Goal: Transaction & Acquisition: Download file/media

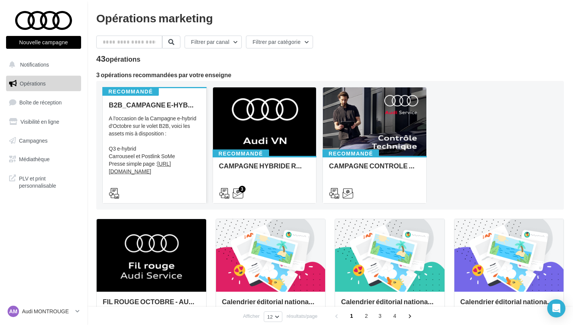
click at [152, 175] on div "A l'occasion de la Campagne e-hybrid d'Octobre sur le volet B2B, voici les asse…" at bounding box center [154, 153] width 91 height 76
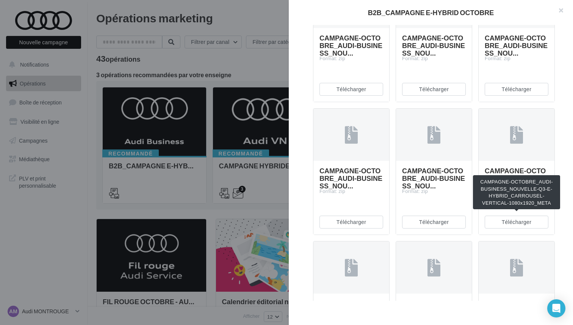
scroll to position [247, 0]
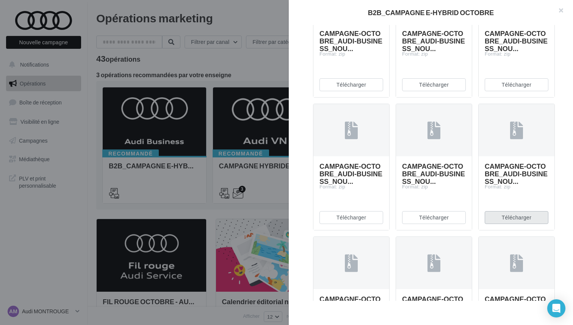
click at [502, 224] on button "Télécharger" at bounding box center [517, 217] width 64 height 13
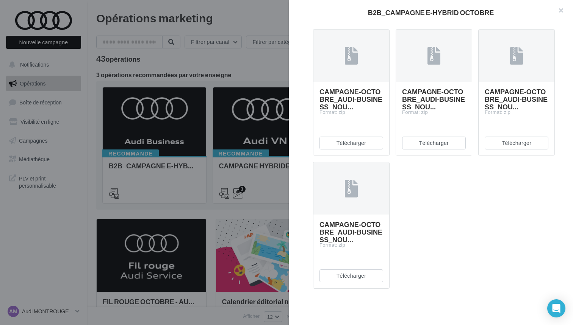
scroll to position [727, 0]
click at [561, 11] on button "button" at bounding box center [557, 11] width 30 height 23
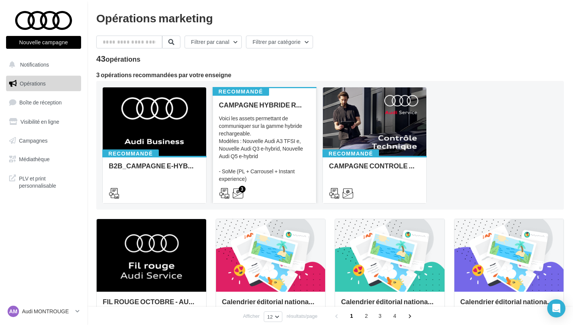
click at [280, 153] on div "Voici les assets permettant de communiquer sur la gamme hybride rechargeable. M…" at bounding box center [264, 153] width 91 height 76
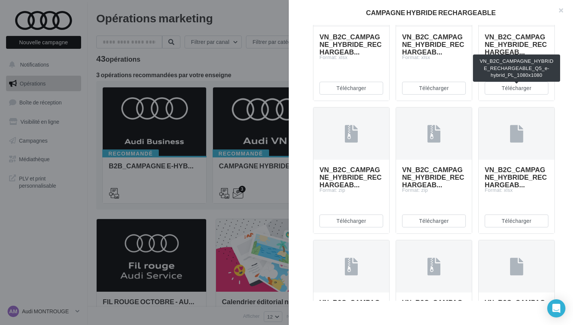
scroll to position [860, 0]
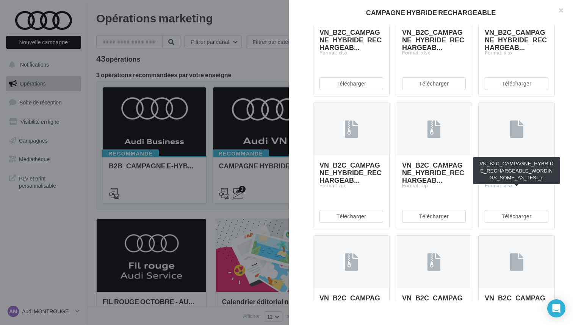
click at [500, 52] on span "VN_B2C_CAMPAGNE_HYBRIDE_RECHARGEAB..." at bounding box center [516, 39] width 62 height 23
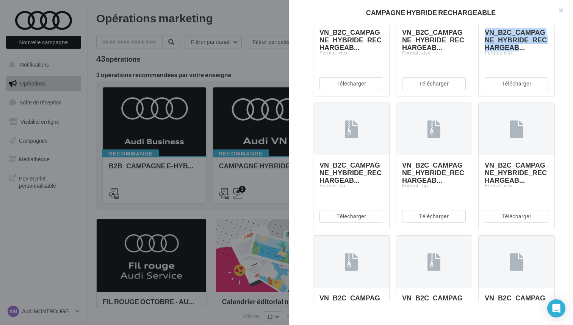
click at [500, 52] on span "VN_B2C_CAMPAGNE_HYBRIDE_RECHARGEAB..." at bounding box center [516, 39] width 62 height 23
click at [505, 90] on button "Télécharger" at bounding box center [517, 83] width 64 height 13
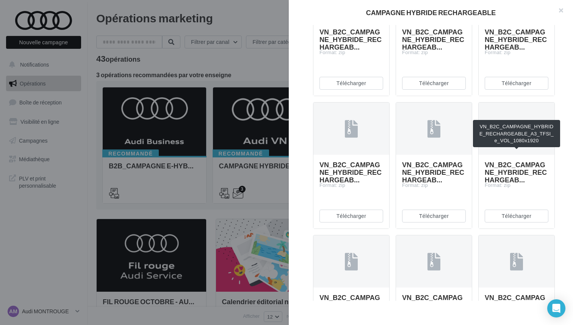
scroll to position [1622, 0]
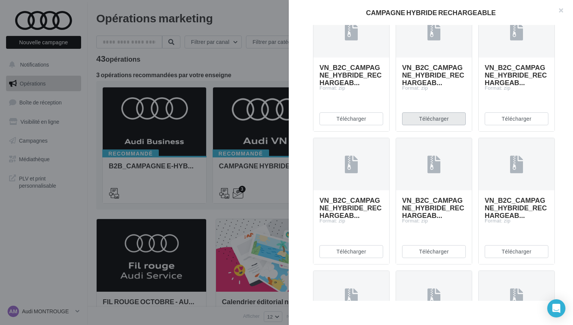
click at [447, 125] on button "Télécharger" at bounding box center [434, 119] width 64 height 13
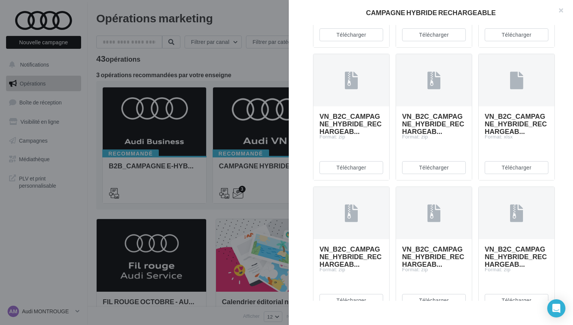
scroll to position [1175, 0]
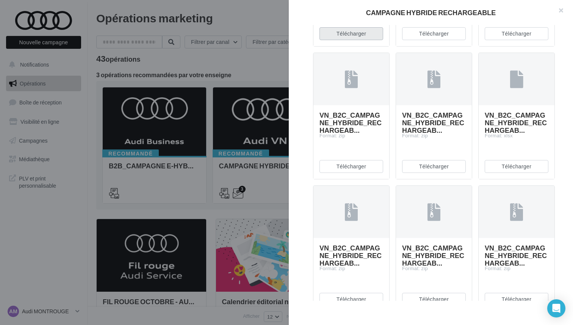
click at [364, 40] on button "Télécharger" at bounding box center [351, 33] width 64 height 13
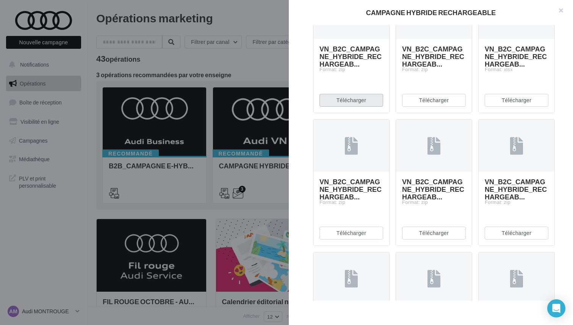
click at [354, 107] on button "Télécharger" at bounding box center [351, 100] width 64 height 13
